Goal: Information Seeking & Learning: Check status

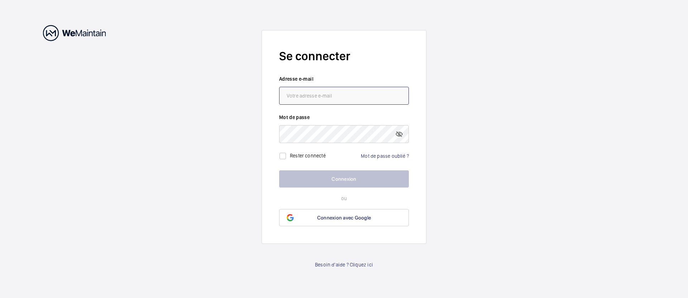
click at [319, 90] on input "email" at bounding box center [344, 96] width 130 height 18
type input "[EMAIL_ADDRESS][DOMAIN_NAME]"
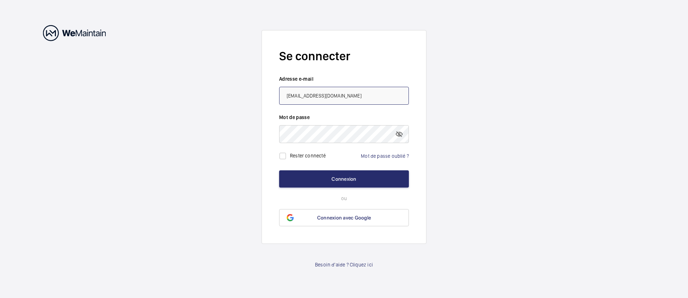
click at [279, 170] on button "Connexion" at bounding box center [344, 178] width 130 height 17
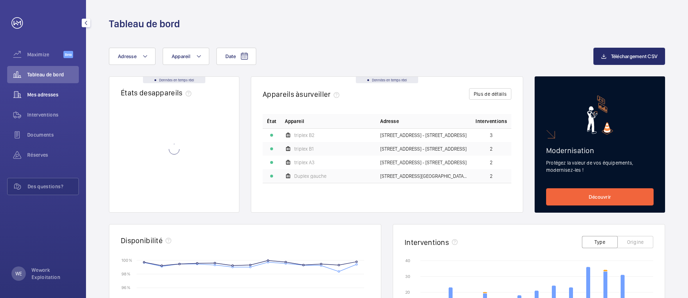
click at [39, 96] on span "Mes adresses" at bounding box center [53, 94] width 52 height 7
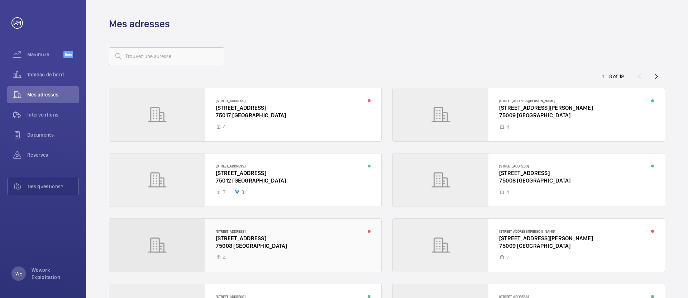
click at [312, 222] on div at bounding box center [245, 244] width 272 height 53
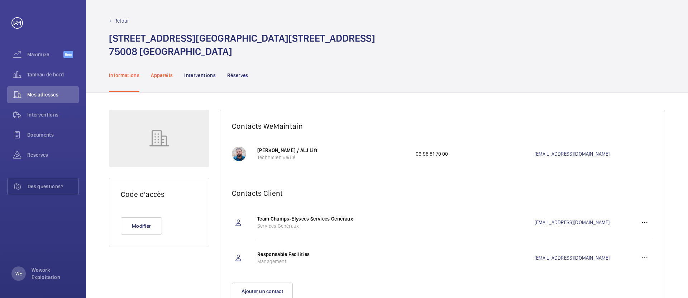
click at [170, 76] on p "Appareils" at bounding box center [162, 75] width 22 height 7
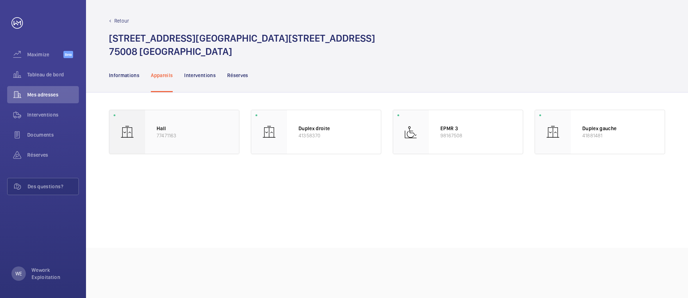
click at [169, 117] on div "Hall 77471163" at bounding box center [192, 132] width 94 height 44
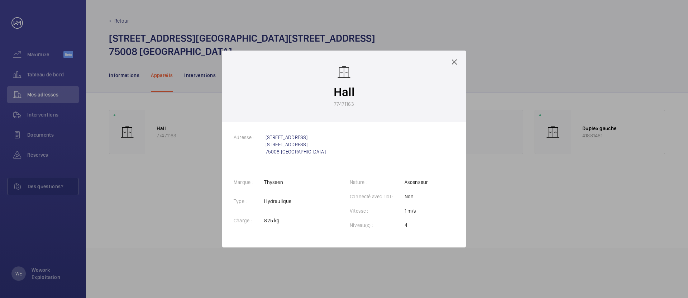
drag, startPoint x: 491, startPoint y: 180, endPoint x: 489, endPoint y: 140, distance: 40.1
click at [491, 180] on div at bounding box center [344, 149] width 688 height 298
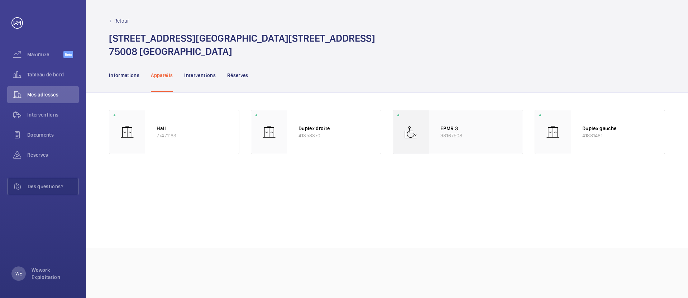
click at [492, 118] on div "EPMR 3 98167508" at bounding box center [476, 132] width 94 height 44
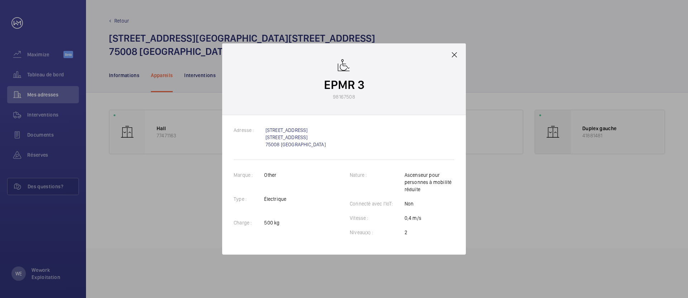
click at [556, 125] on div at bounding box center [344, 149] width 688 height 298
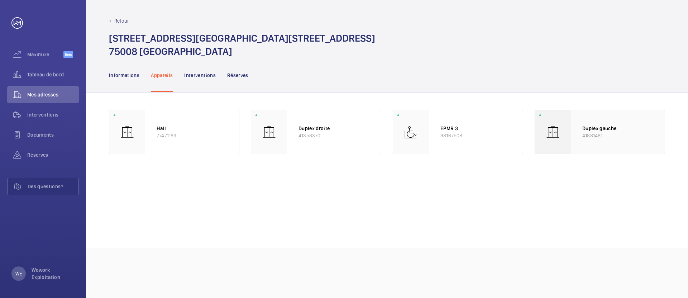
click at [560, 127] on div at bounding box center [553, 132] width 36 height 44
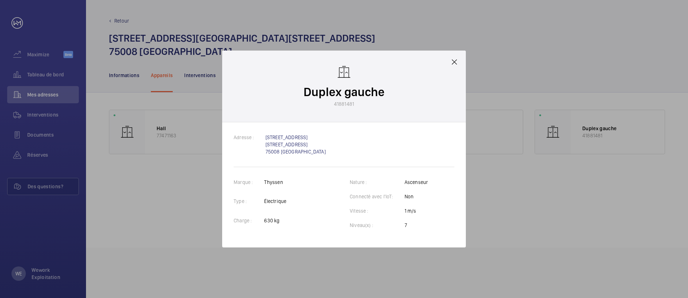
click at [551, 130] on div at bounding box center [344, 149] width 688 height 298
